Goal: Task Accomplishment & Management: Manage account settings

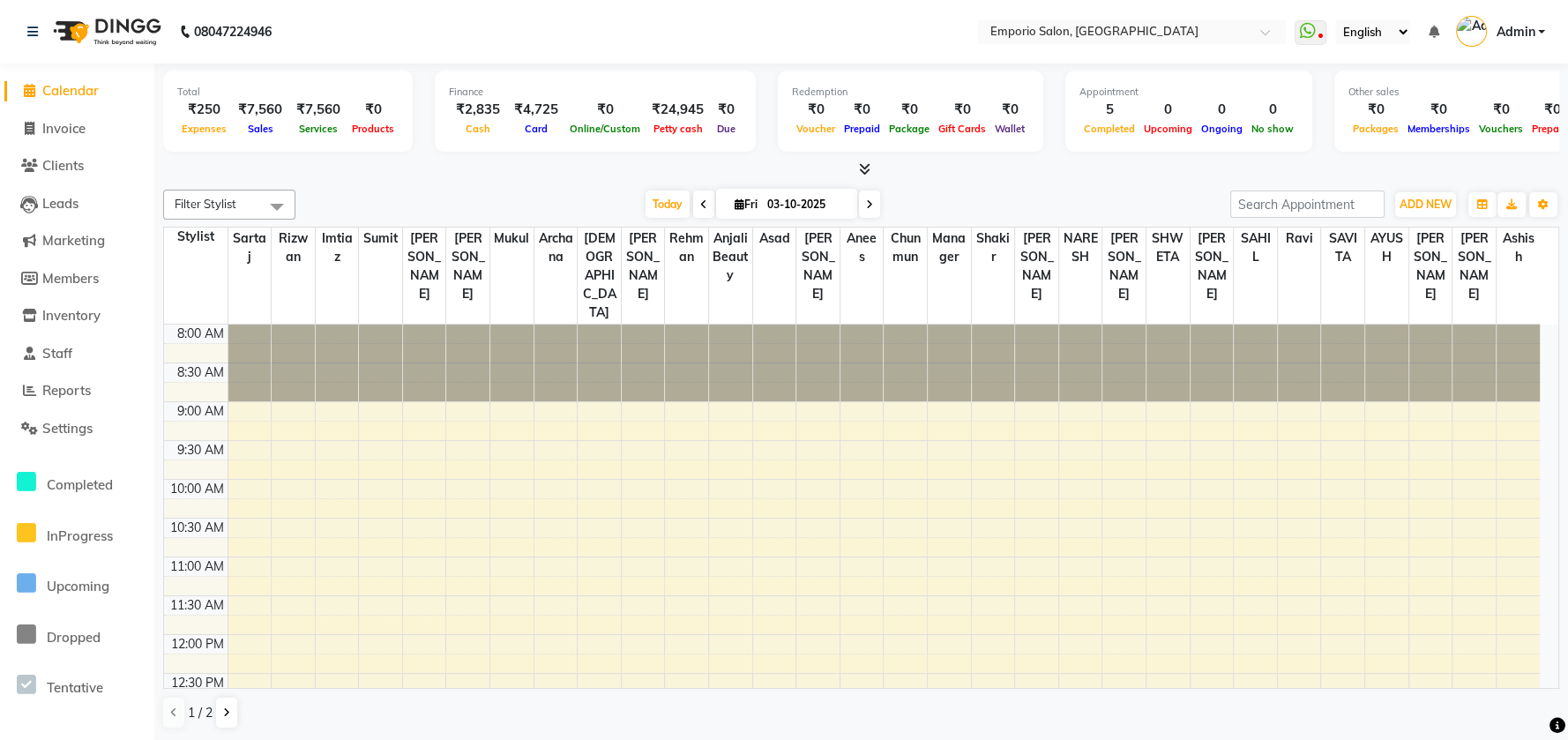
scroll to position [190, 0]
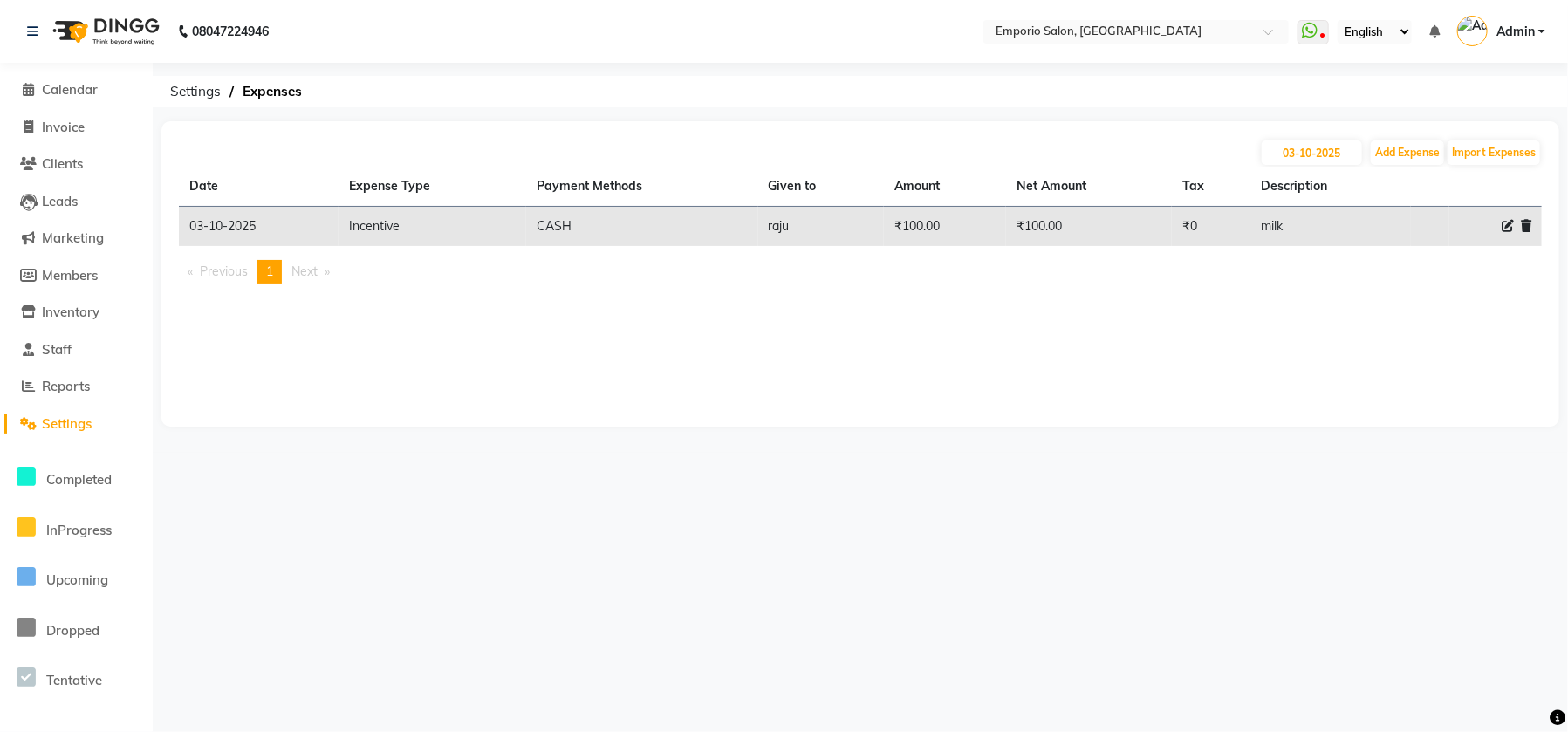
drag, startPoint x: 0, startPoint y: 0, endPoint x: 50, endPoint y: 421, distance: 424.0
click at [50, 421] on span "Settings" at bounding box center [66, 423] width 50 height 17
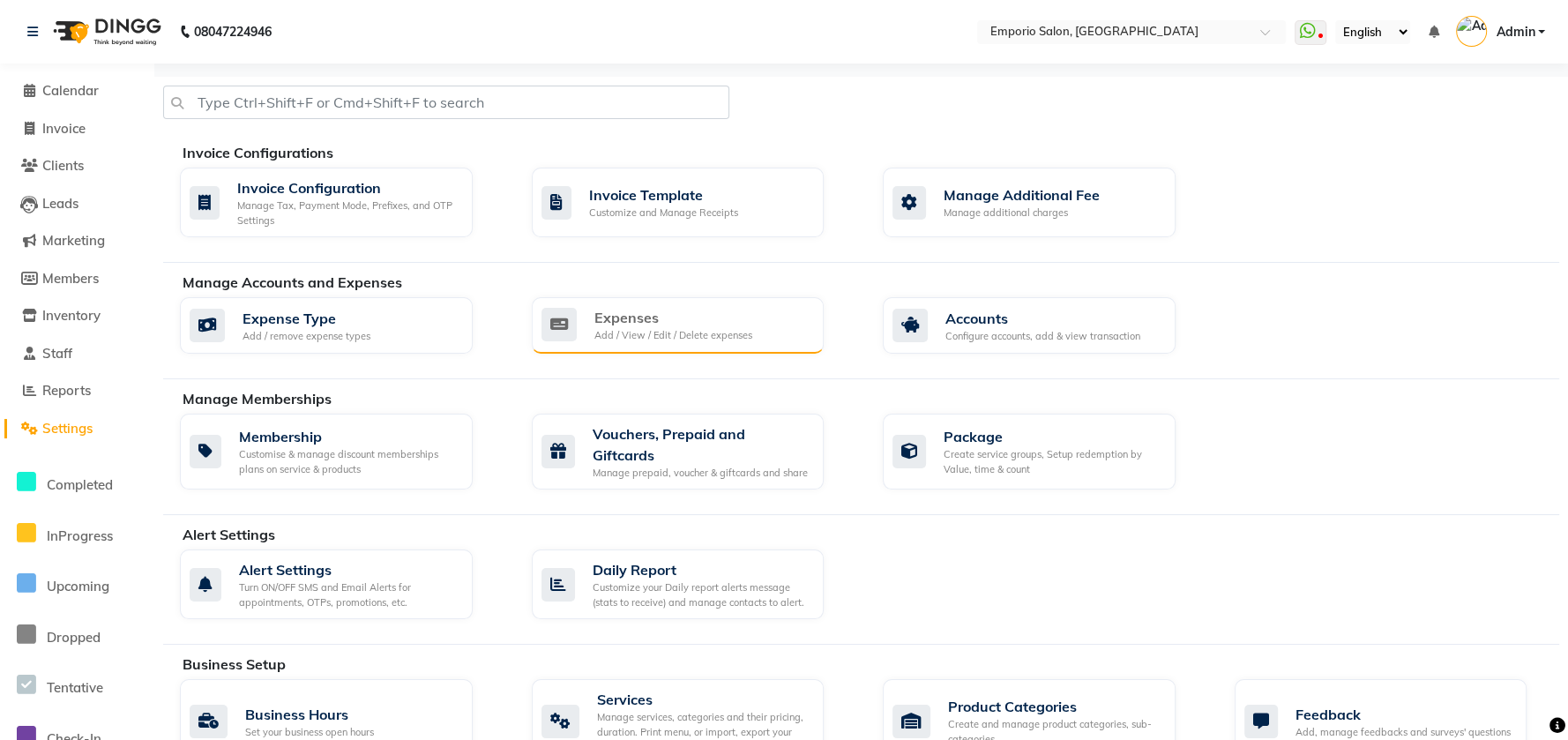
click at [740, 329] on div "Add / View / Edit / Delete expenses" at bounding box center [673, 336] width 158 height 15
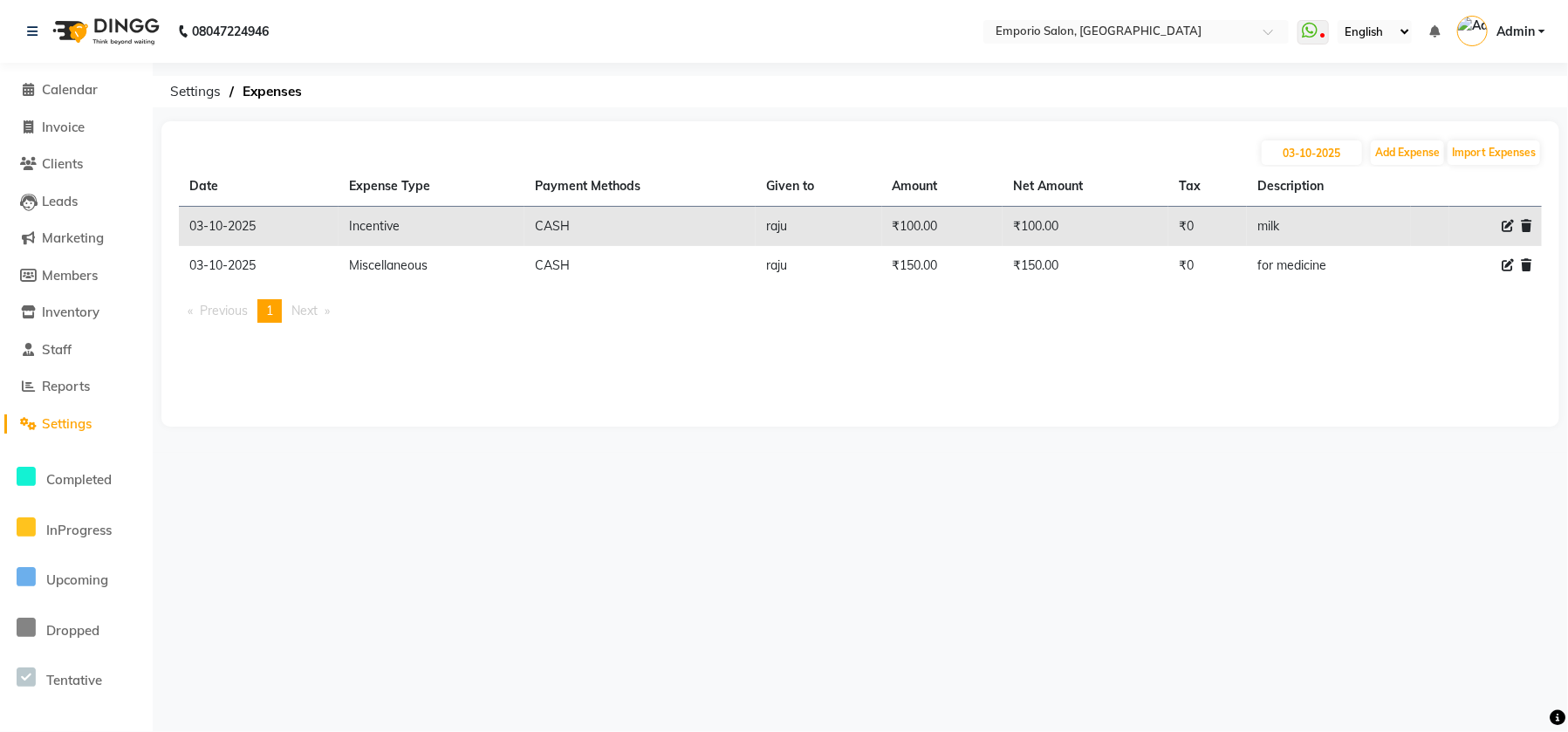
click at [1408, 138] on div "[DATE] Add Expense Import Expenses" at bounding box center [860, 152] width 1363 height 28
click at [1372, 166] on th "Description" at bounding box center [1329, 186] width 164 height 40
click at [1396, 151] on button "Add Expense" at bounding box center [1407, 152] width 73 height 24
select select "1"
select select "5330"
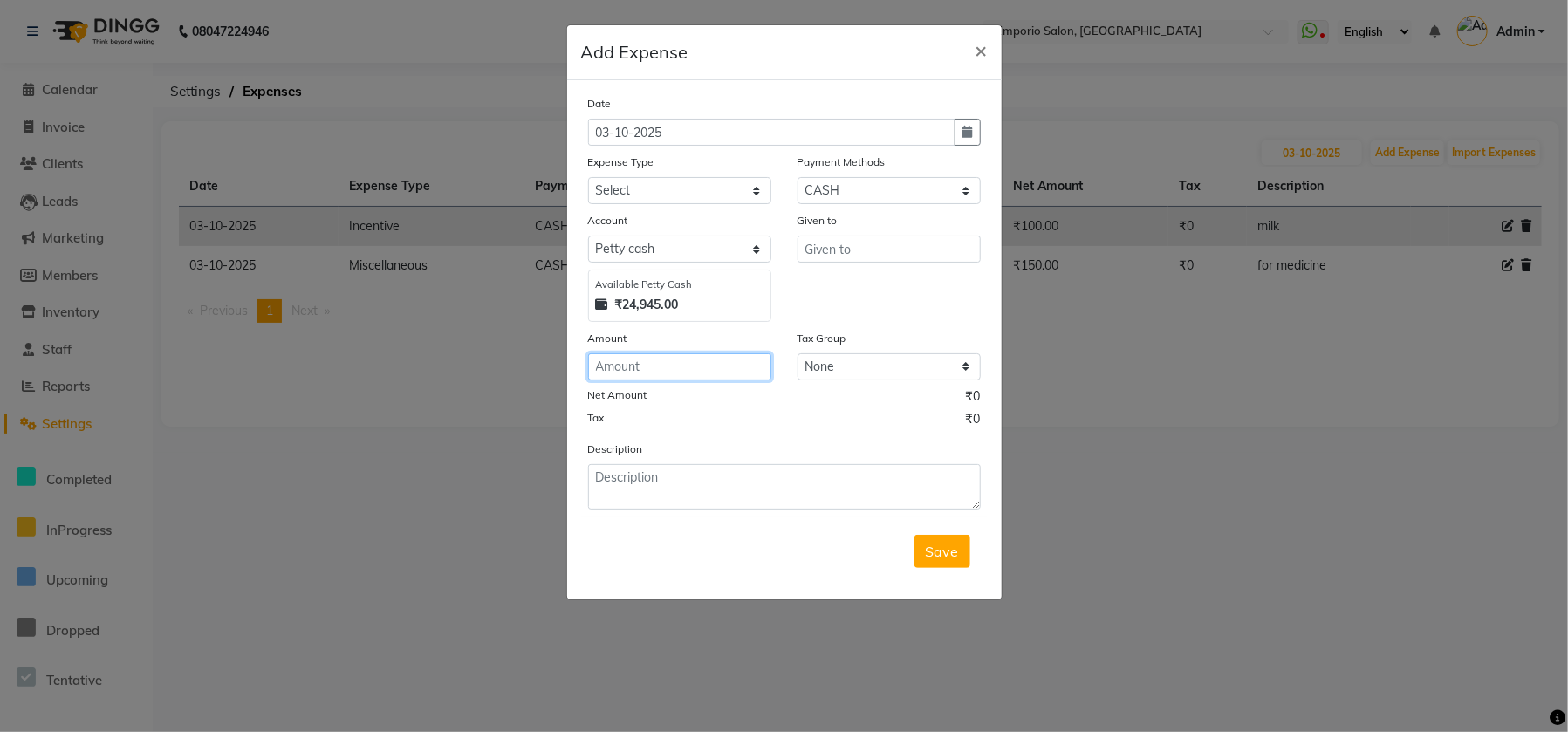
click at [640, 369] on input "number" at bounding box center [680, 366] width 183 height 27
type input "190"
click at [690, 208] on div "Date 03-10-2025 Expense Type Select Advance Salary Cash transfer to bank Cash t…" at bounding box center [784, 302] width 393 height 415
click at [683, 189] on select "Select Advance Salary Cash transfer to bank Cash transfer to hub Client Snacks …" at bounding box center [680, 190] width 183 height 27
select select "24591"
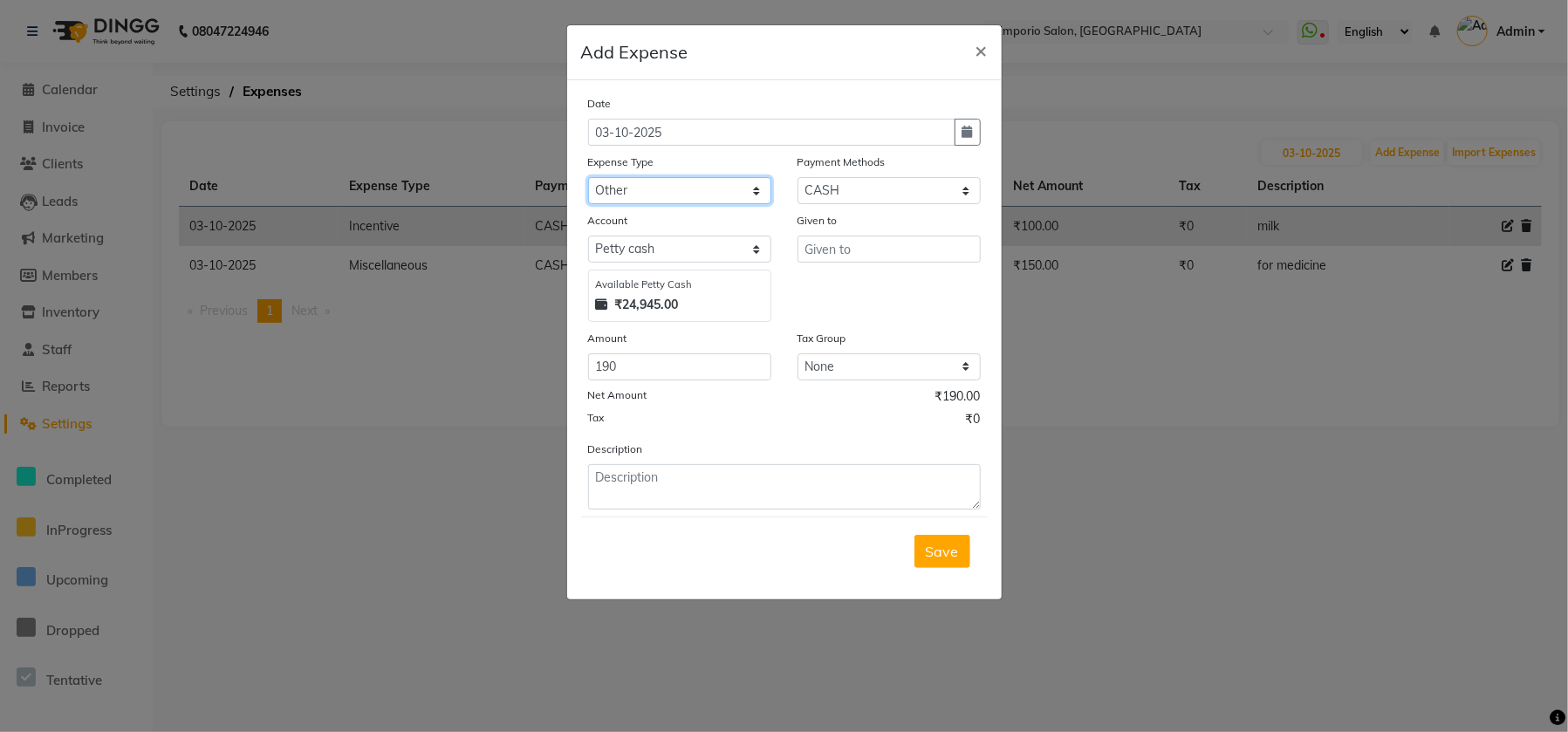
click at [588, 177] on select "Select Advance Salary Cash transfer to bank Cash transfer to hub Client Snacks …" at bounding box center [680, 190] width 183 height 27
click at [871, 255] on input "text" at bounding box center [889, 249] width 183 height 27
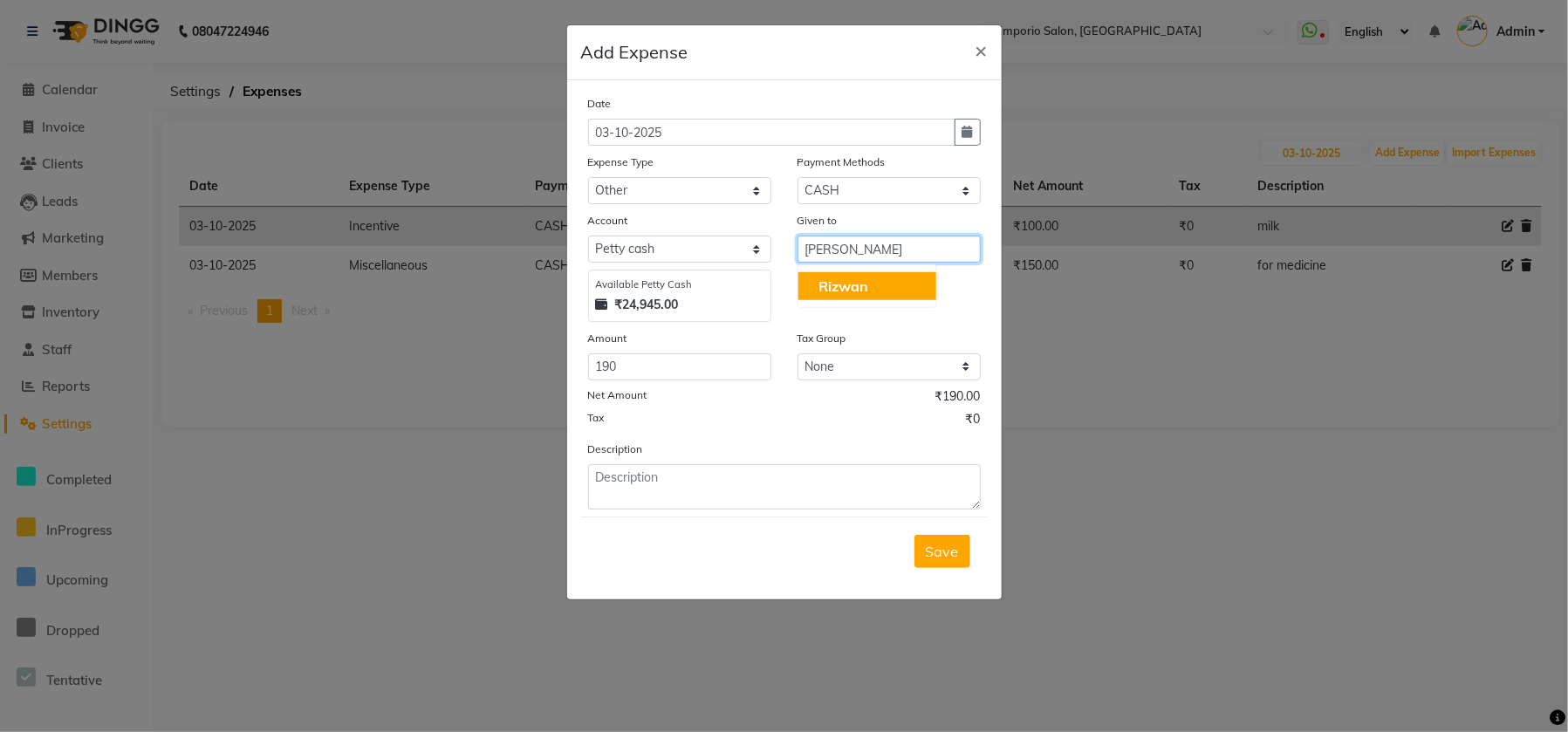
click at [869, 287] on span "Rizwan" at bounding box center [843, 286] width 50 height 18
type input "Rizwan"
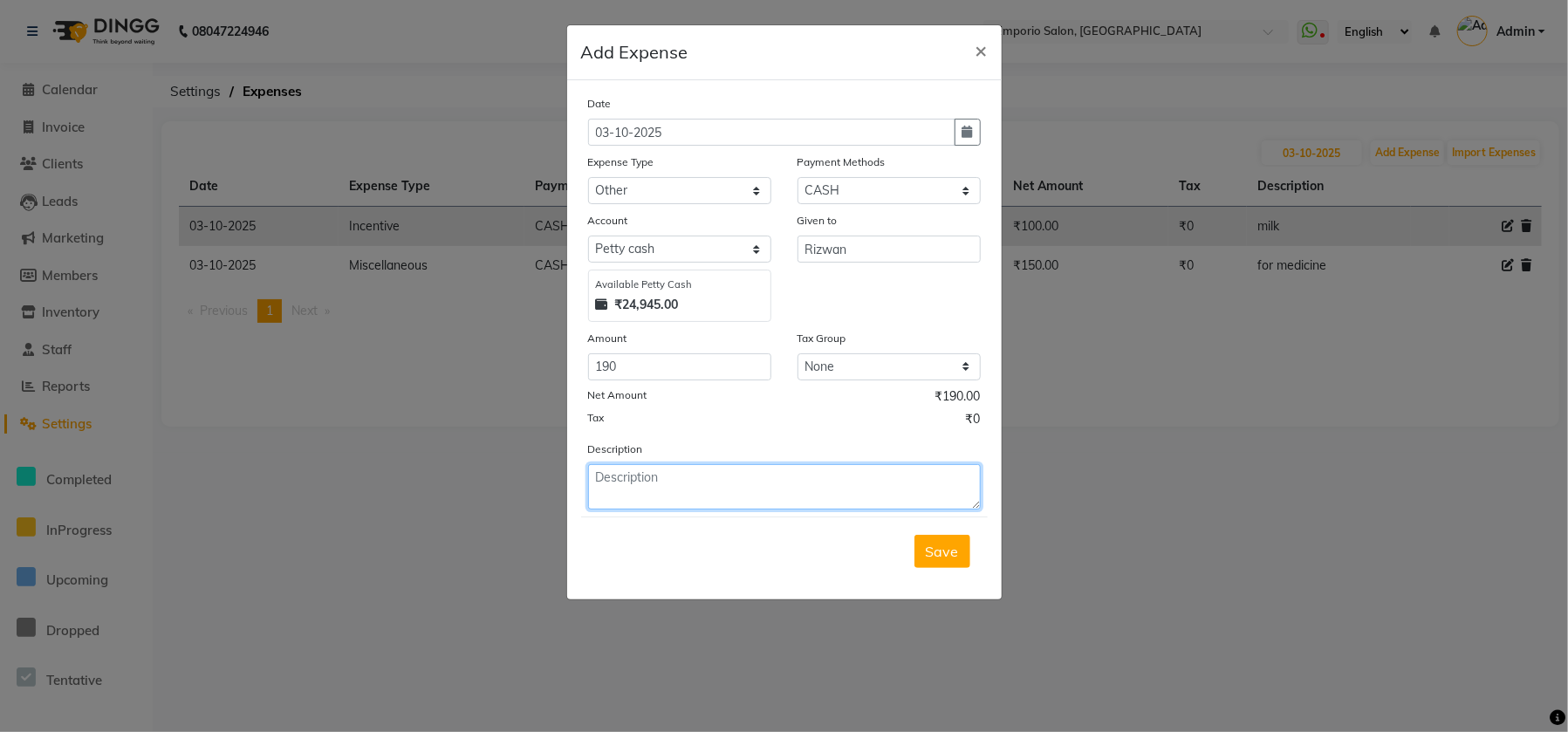
click at [762, 473] on textarea at bounding box center [784, 487] width 393 height 46
type textarea "porter"
click at [924, 549] on button "Save" at bounding box center [942, 551] width 56 height 33
